Goal: Information Seeking & Learning: Find specific fact

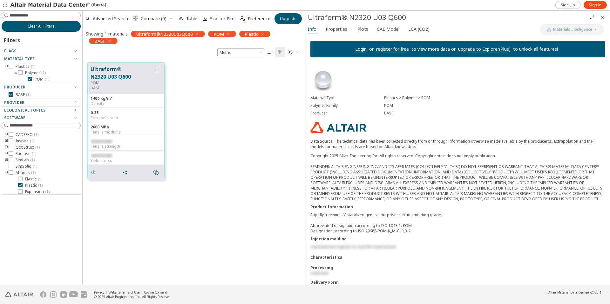
click at [41, 26] on span "Clear All Filters" at bounding box center [41, 26] width 27 height 5
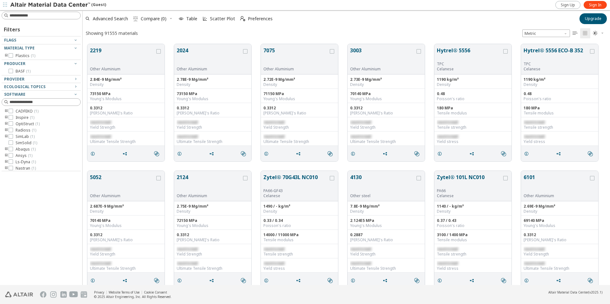
scroll to position [241, 522]
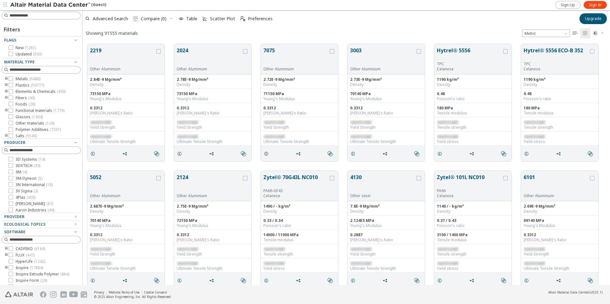
click at [6, 84] on icon "toogle group" at bounding box center [6, 85] width 4 height 5
click at [17, 91] on icon "toogle group" at bounding box center [16, 91] width 4 height 5
click at [595, 3] on span "Sign In" at bounding box center [595, 5] width 12 height 5
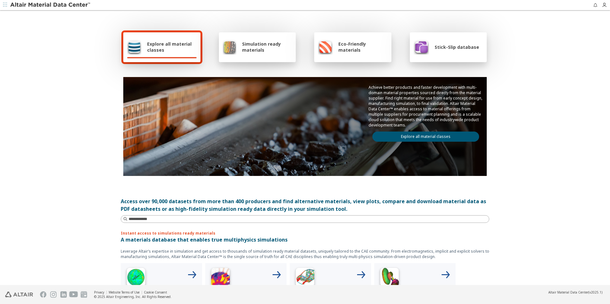
click at [186, 52] on span "Explore all material classes" at bounding box center [172, 47] width 50 height 12
click at [436, 131] on div "Achieve better products and faster development with multi-domain material prope…" at bounding box center [425, 113] width 122 height 72
click at [436, 139] on link "Explore all material classes" at bounding box center [425, 137] width 107 height 10
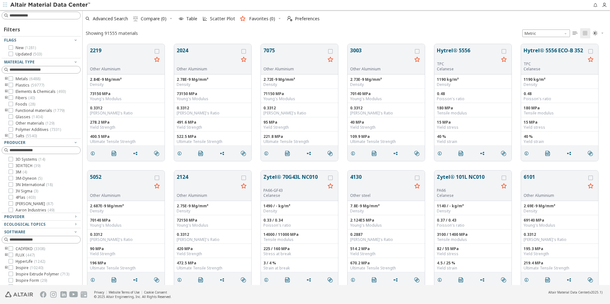
scroll to position [5, 5]
click at [7, 84] on icon "toogle group" at bounding box center [6, 85] width 4 height 5
click at [14, 90] on icon "toogle group" at bounding box center [16, 91] width 4 height 5
click at [57, 70] on input at bounding box center [45, 70] width 71 height 6
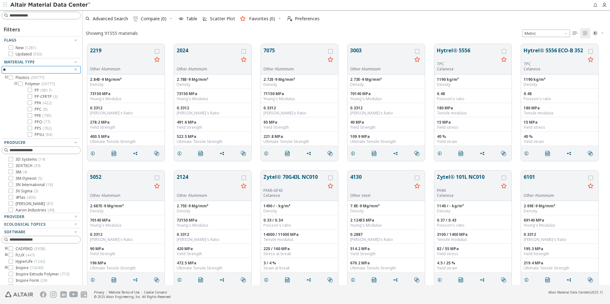
type input "**"
click at [30, 90] on icon at bounding box center [30, 90] width 4 height 4
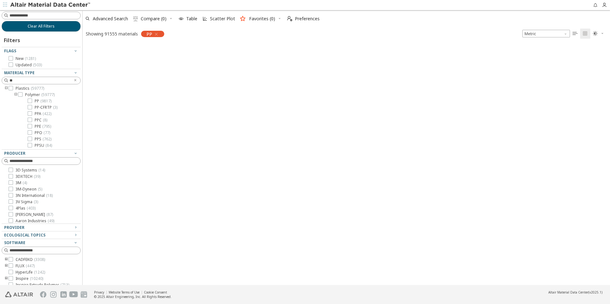
scroll to position [240, 522]
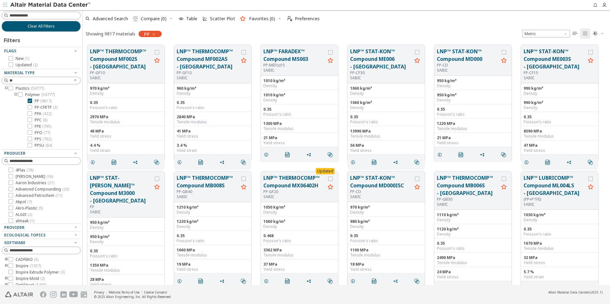
click at [604, 32] on icon "button" at bounding box center [602, 33] width 4 height 4
click at [558, 63] on span "Dark" at bounding box center [577, 64] width 51 height 10
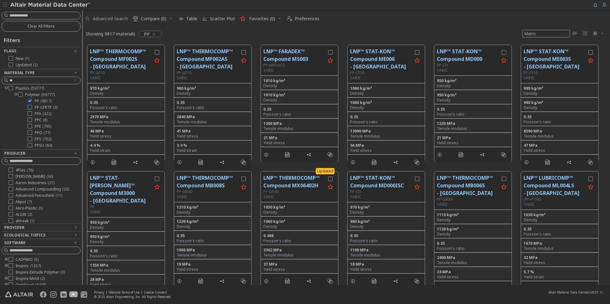
click at [109, 17] on span "Advanced Search" at bounding box center [110, 19] width 35 height 4
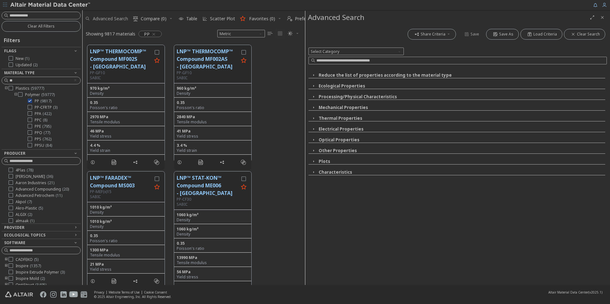
scroll to position [240, 217]
click at [340, 49] on span "Select Category" at bounding box center [355, 52] width 95 height 8
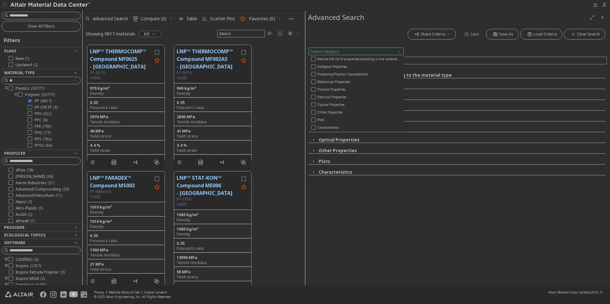
click at [340, 49] on span "Select Category" at bounding box center [355, 52] width 95 height 8
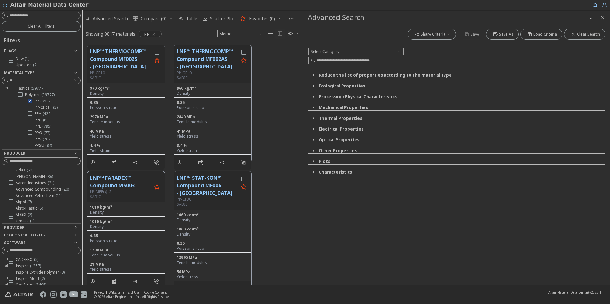
click at [601, 17] on icon "Close" at bounding box center [601, 17] width 5 height 5
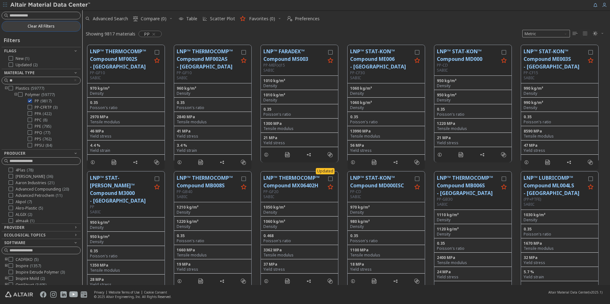
click at [30, 24] on span "Clear All Filters" at bounding box center [41, 26] width 27 height 5
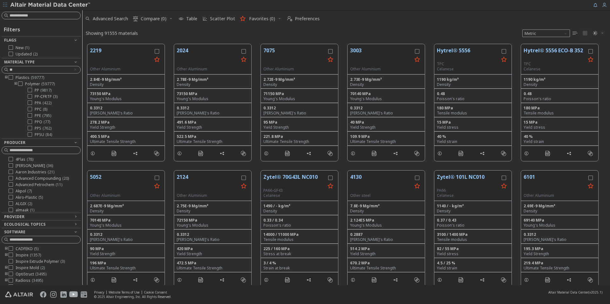
scroll to position [241, 522]
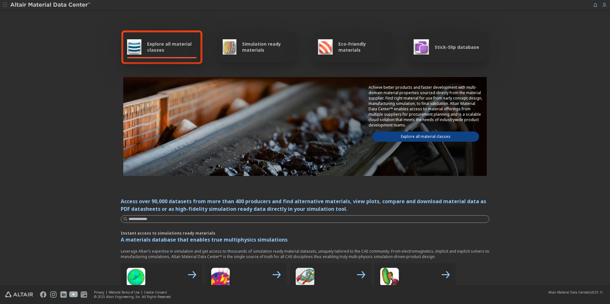
click at [414, 134] on link "Explore all material classes" at bounding box center [425, 137] width 107 height 10
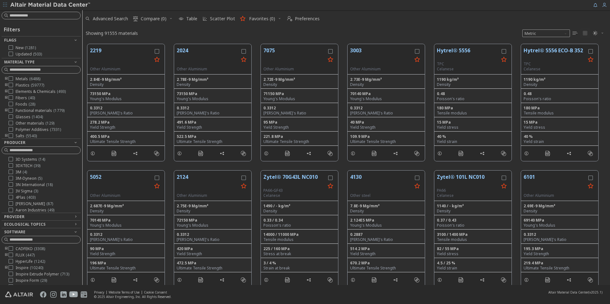
scroll to position [5, 5]
click at [8, 85] on icon "toogle group" at bounding box center [6, 85] width 4 height 5
click at [16, 92] on icon "toogle group" at bounding box center [16, 91] width 4 height 5
click at [25, 68] on input at bounding box center [45, 70] width 71 height 6
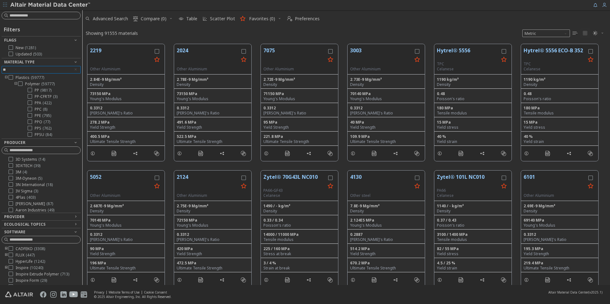
scroll to position [32, 0]
type input "**"
click at [31, 89] on icon at bounding box center [30, 90] width 4 height 4
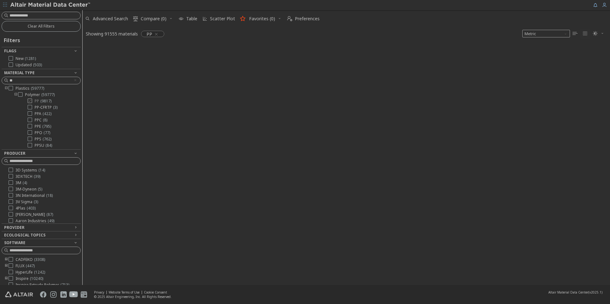
scroll to position [240, 522]
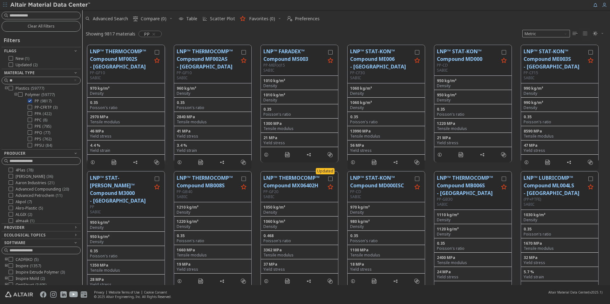
click at [133, 66] on button "LNP™ THERMOCOMP™ Compound MF002S - Americas" at bounding box center [121, 59] width 62 height 23
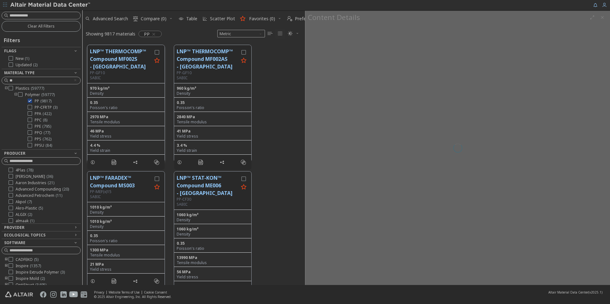
scroll to position [240, 217]
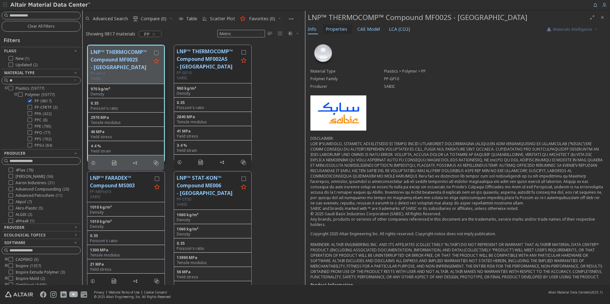
click at [343, 31] on span "Properties" at bounding box center [336, 29] width 22 height 10
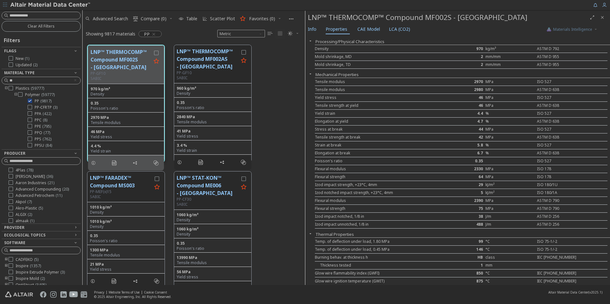
click at [396, 156] on div "Elongation at break 6.7 % ASTM D 638" at bounding box center [461, 154] width 292 height 8
drag, startPoint x: 321, startPoint y: 83, endPoint x: 348, endPoint y: 82, distance: 27.3
click at [348, 82] on div "Tensile modulus" at bounding box center [376, 81] width 122 height 5
click at [347, 85] on div "Tensile modulus 2970 MPa ISO 527" at bounding box center [461, 82] width 292 height 8
click at [322, 130] on div "Stress at break" at bounding box center [376, 129] width 122 height 5
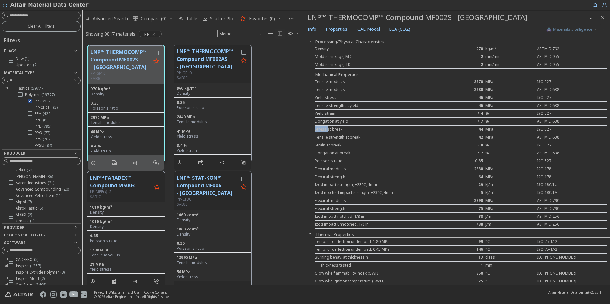
click at [322, 130] on div "Stress at break" at bounding box center [376, 129] width 122 height 5
click at [326, 112] on div "Yield strain" at bounding box center [376, 113] width 122 height 5
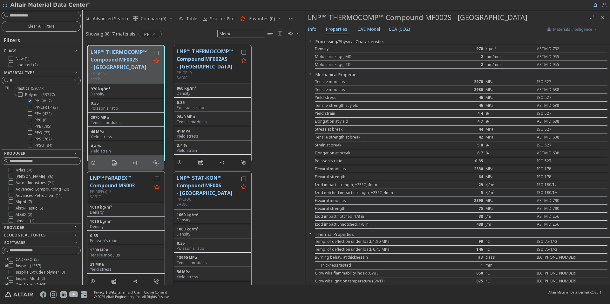
click at [334, 105] on div "Tensile strength at yield" at bounding box center [376, 105] width 122 height 5
click at [334, 167] on div "Flexural modulus" at bounding box center [376, 169] width 122 height 5
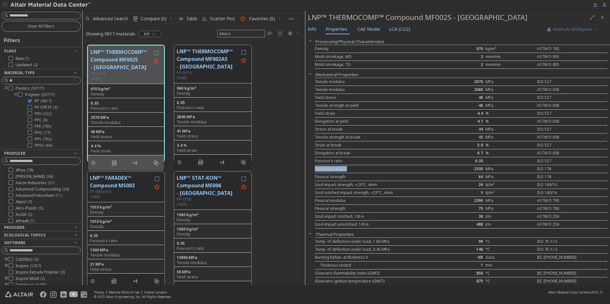
click at [333, 167] on div "Flexural modulus" at bounding box center [376, 169] width 122 height 5
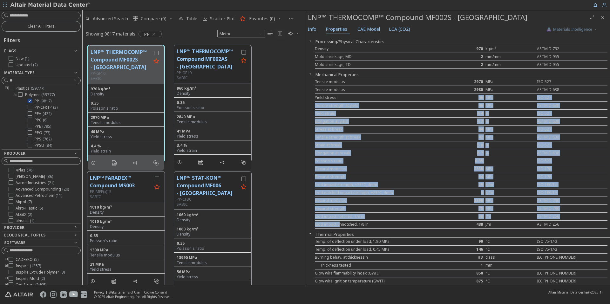
drag, startPoint x: 338, startPoint y: 225, endPoint x: 360, endPoint y: 100, distance: 126.9
click at [360, 100] on div "Tensile modulus 2970 MPa ISO 527 Tensile modulus 2980 MPa ASTM D 638 Yield stre…" at bounding box center [462, 153] width 295 height 151
click at [360, 100] on div "Yield stress 46 MPa ISO 527" at bounding box center [461, 98] width 292 height 8
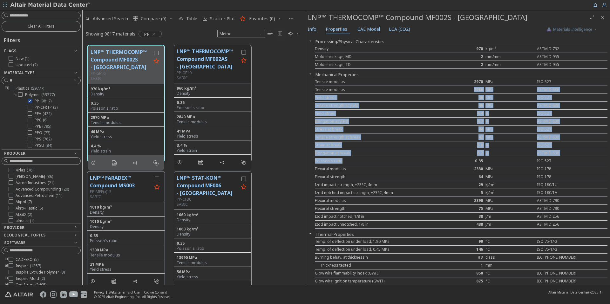
drag, startPoint x: 359, startPoint y: 91, endPoint x: 356, endPoint y: 177, distance: 85.8
click at [355, 174] on div "Tensile modulus 2970 MPa ISO 527 Tensile modulus 2980 MPa ASTM D 638 Yield stre…" at bounding box center [462, 153] width 295 height 151
click at [356, 177] on div "Flexural strength" at bounding box center [376, 177] width 122 height 5
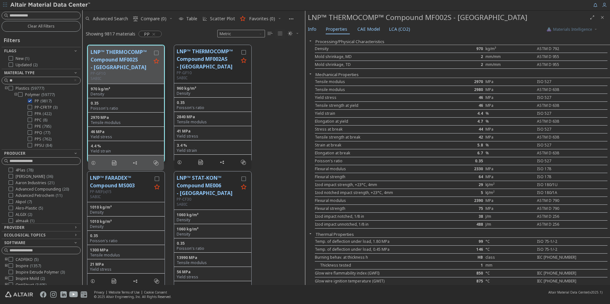
click at [331, 83] on div "Tensile modulus" at bounding box center [376, 81] width 122 height 5
click at [318, 95] on div "Yield stress 46 MPa ISO 527" at bounding box center [461, 98] width 292 height 8
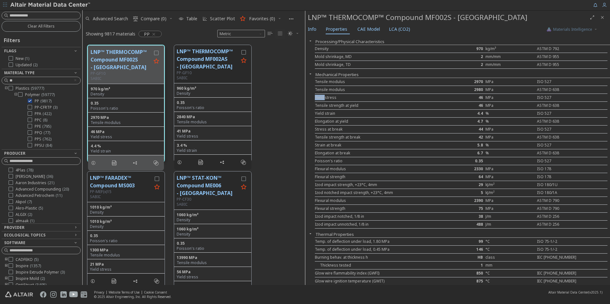
click at [320, 97] on div "Yield stress" at bounding box center [376, 97] width 122 height 5
click at [321, 97] on div "Yield stress" at bounding box center [376, 97] width 122 height 5
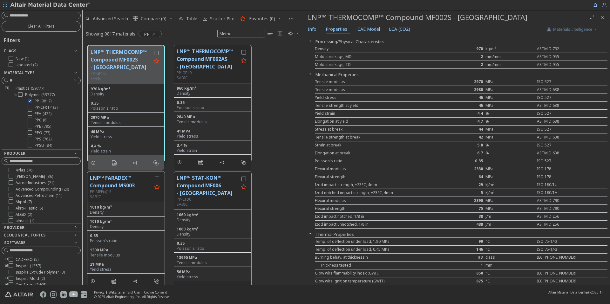
click at [322, 114] on div "Yield strain" at bounding box center [376, 113] width 122 height 5
click at [324, 82] on div "Tensile modulus" at bounding box center [376, 81] width 122 height 5
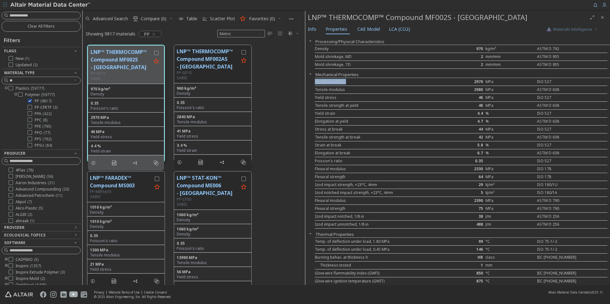
click at [324, 82] on div "Tensile modulus" at bounding box center [376, 81] width 122 height 5
click at [324, 51] on div "Density 970 kg/m³ ASTM D 792" at bounding box center [461, 49] width 292 height 8
click at [325, 49] on div "Density" at bounding box center [376, 48] width 122 height 5
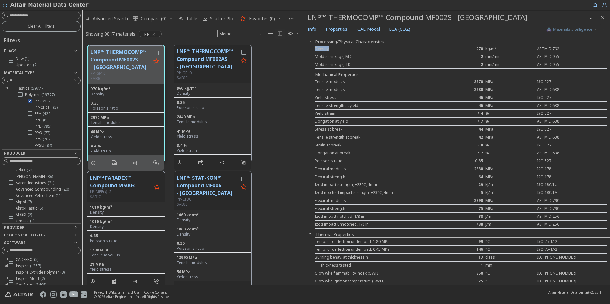
copy div "Density"
click at [324, 81] on div "Tensile modulus" at bounding box center [376, 81] width 122 height 5
copy div "Tensile modulus"
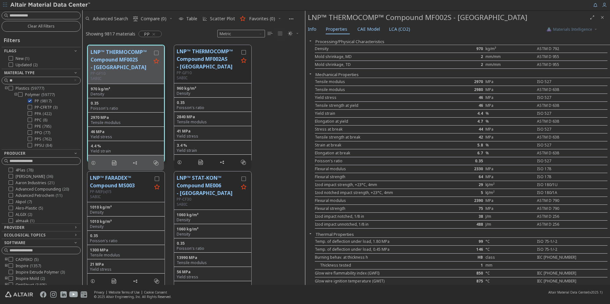
click at [324, 100] on div "Yield stress" at bounding box center [376, 97] width 122 height 5
copy div "Yield stress"
click at [321, 114] on div "Yield strain" at bounding box center [376, 113] width 122 height 5
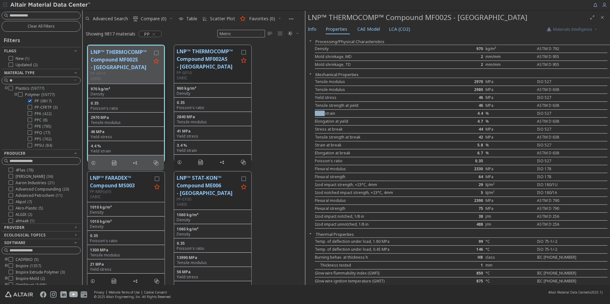
click at [321, 114] on div "Yield strain" at bounding box center [376, 113] width 122 height 5
copy div "Yield strain"
click at [321, 129] on div "Stress at break" at bounding box center [376, 129] width 122 height 5
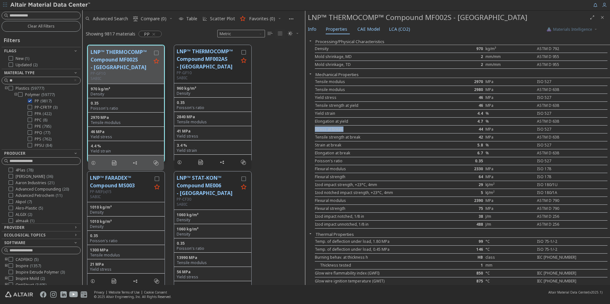
click at [321, 129] on div "Stress at break" at bounding box center [376, 129] width 122 height 5
copy div "Stress at break"
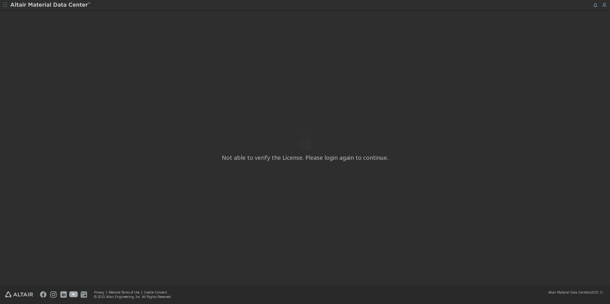
click at [312, 158] on span "Not able to verify the License. Please login again to continue." at bounding box center [305, 158] width 166 height 8
drag, startPoint x: 310, startPoint y: 160, endPoint x: 410, endPoint y: 160, distance: 99.7
click at [410, 160] on div "Not able to verify the License. Please login again to continue." at bounding box center [305, 147] width 610 height 275
click at [354, 158] on span "Not able to verify the License. Please login again to continue." at bounding box center [305, 158] width 166 height 8
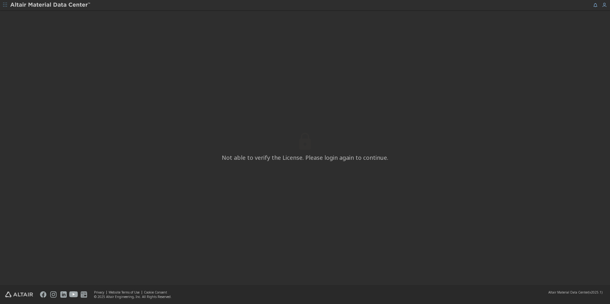
click at [434, 169] on div "Not able to verify the License. Please login again to continue." at bounding box center [305, 147] width 610 height 275
click at [481, 134] on div "Not able to verify the License. Please login again to continue." at bounding box center [305, 147] width 610 height 275
click at [482, 132] on div "Not able to verify the License. Please login again to continue." at bounding box center [305, 147] width 610 height 275
